Goal: Find specific page/section: Find specific page/section

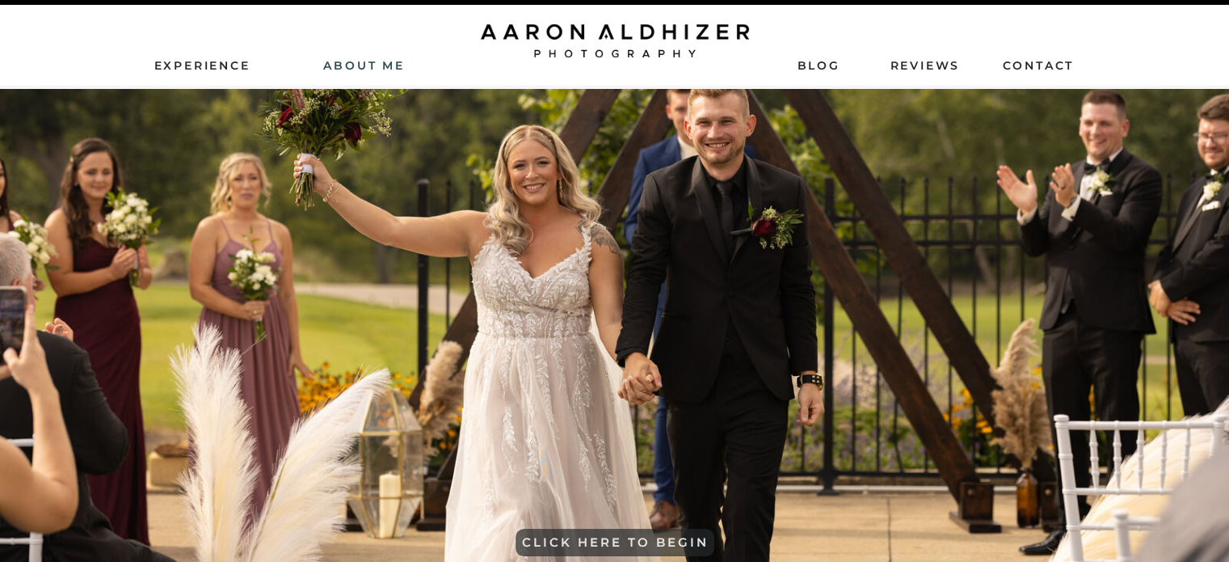
click at [359, 60] on nav "AbouT ME" at bounding box center [364, 64] width 115 height 15
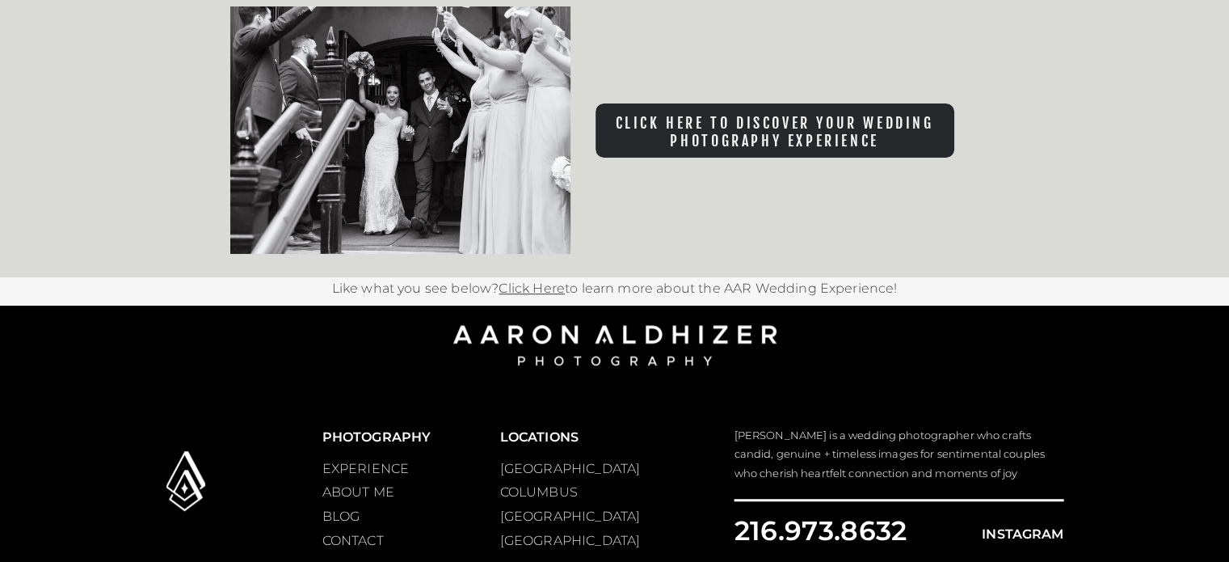
scroll to position [7082, 0]
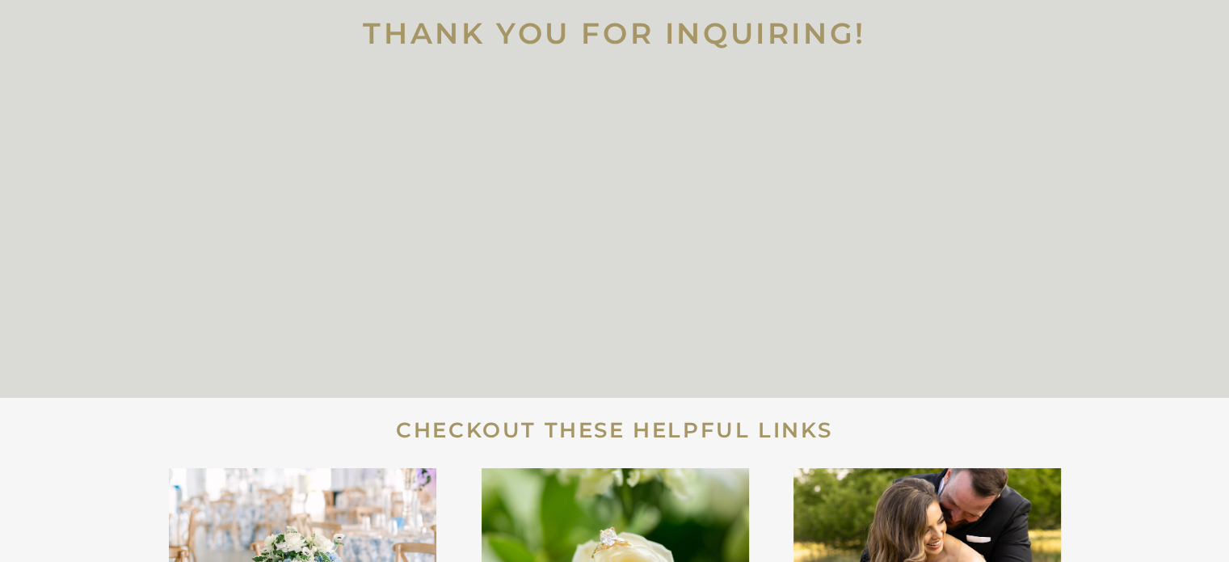
scroll to position [75, 0]
